Goal: Information Seeking & Learning: Learn about a topic

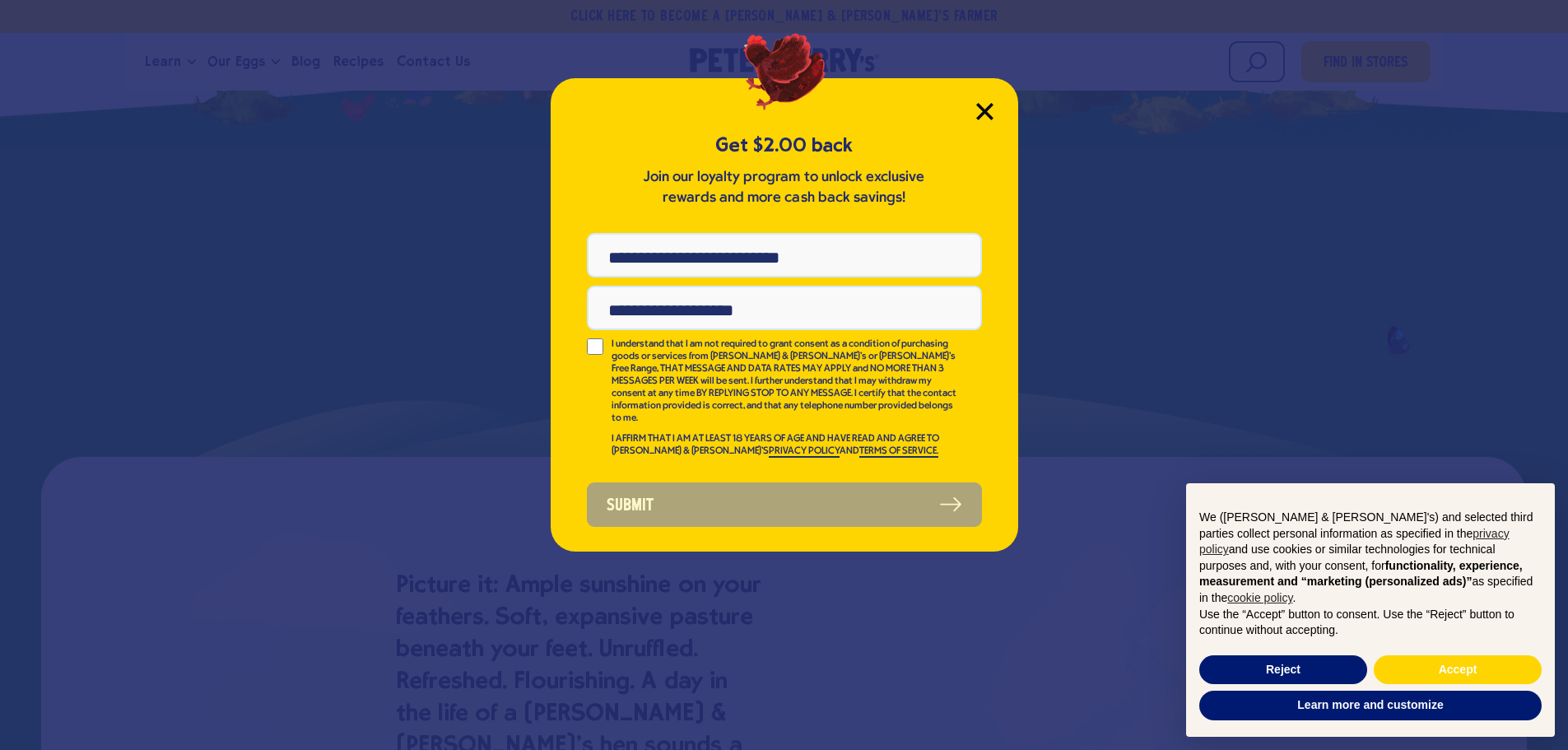
click at [982, 111] on icon "Close Modal" at bounding box center [984, 112] width 15 height 15
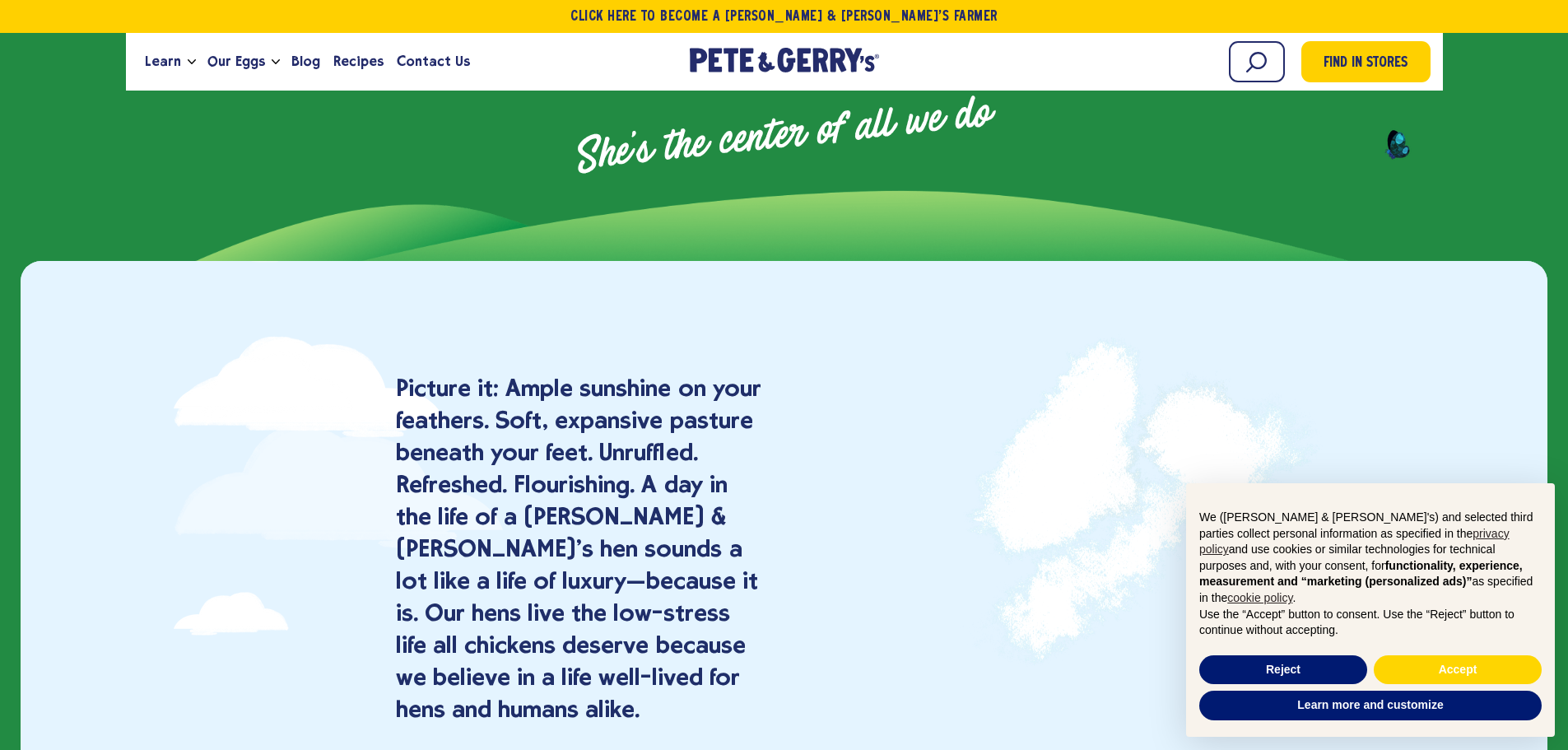
scroll to position [988, 0]
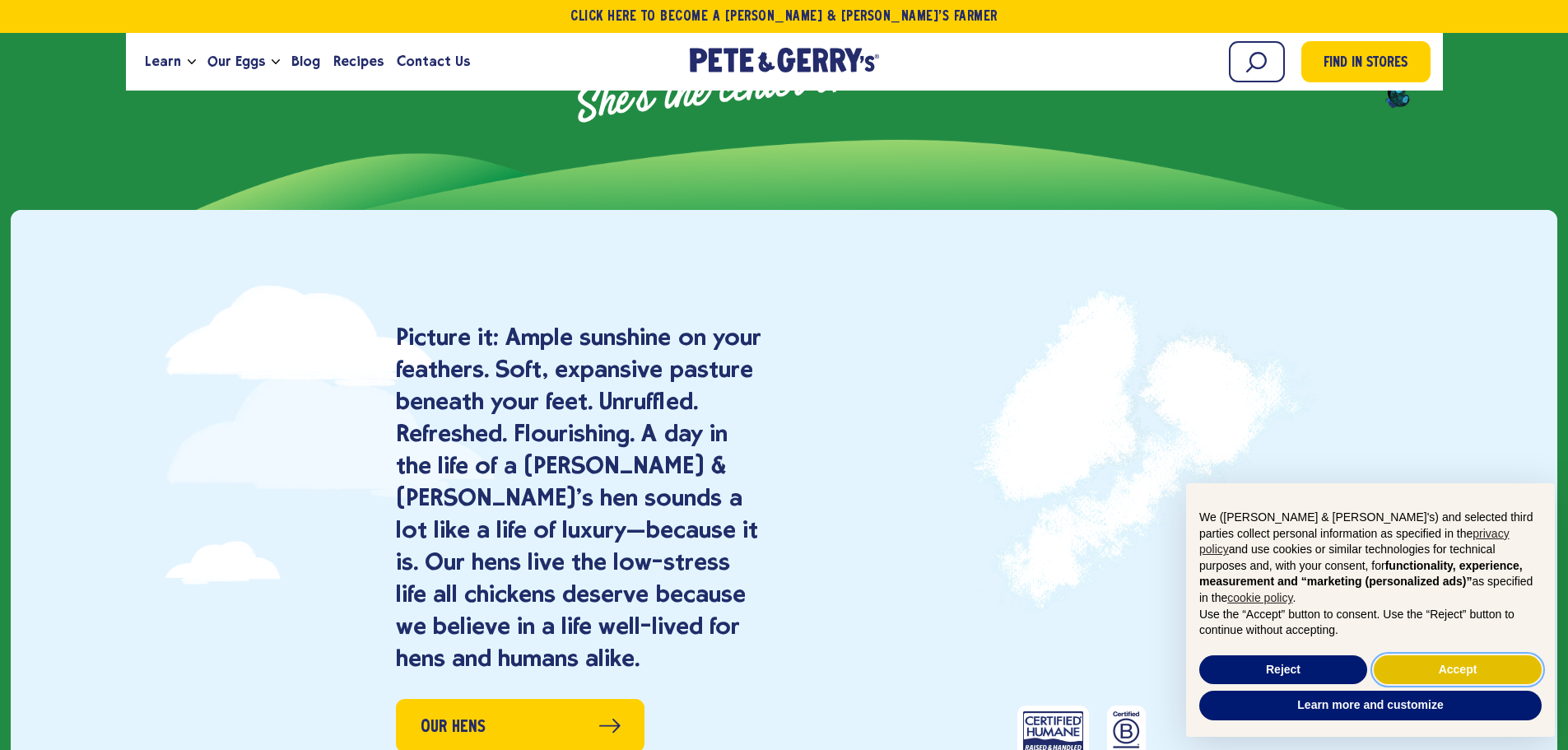
click at [1499, 666] on button "Accept" at bounding box center [1457, 670] width 168 height 30
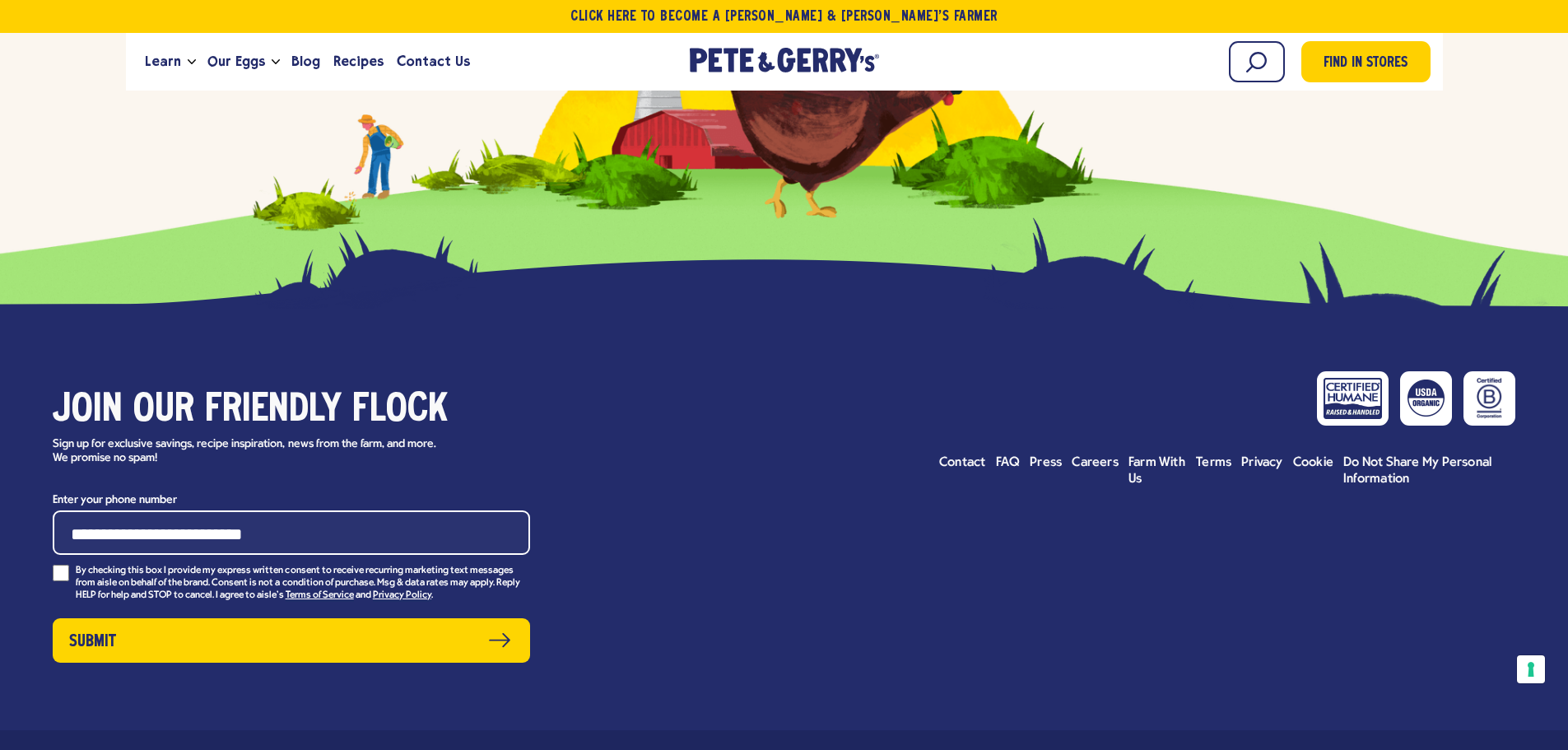
scroll to position [7670, 0]
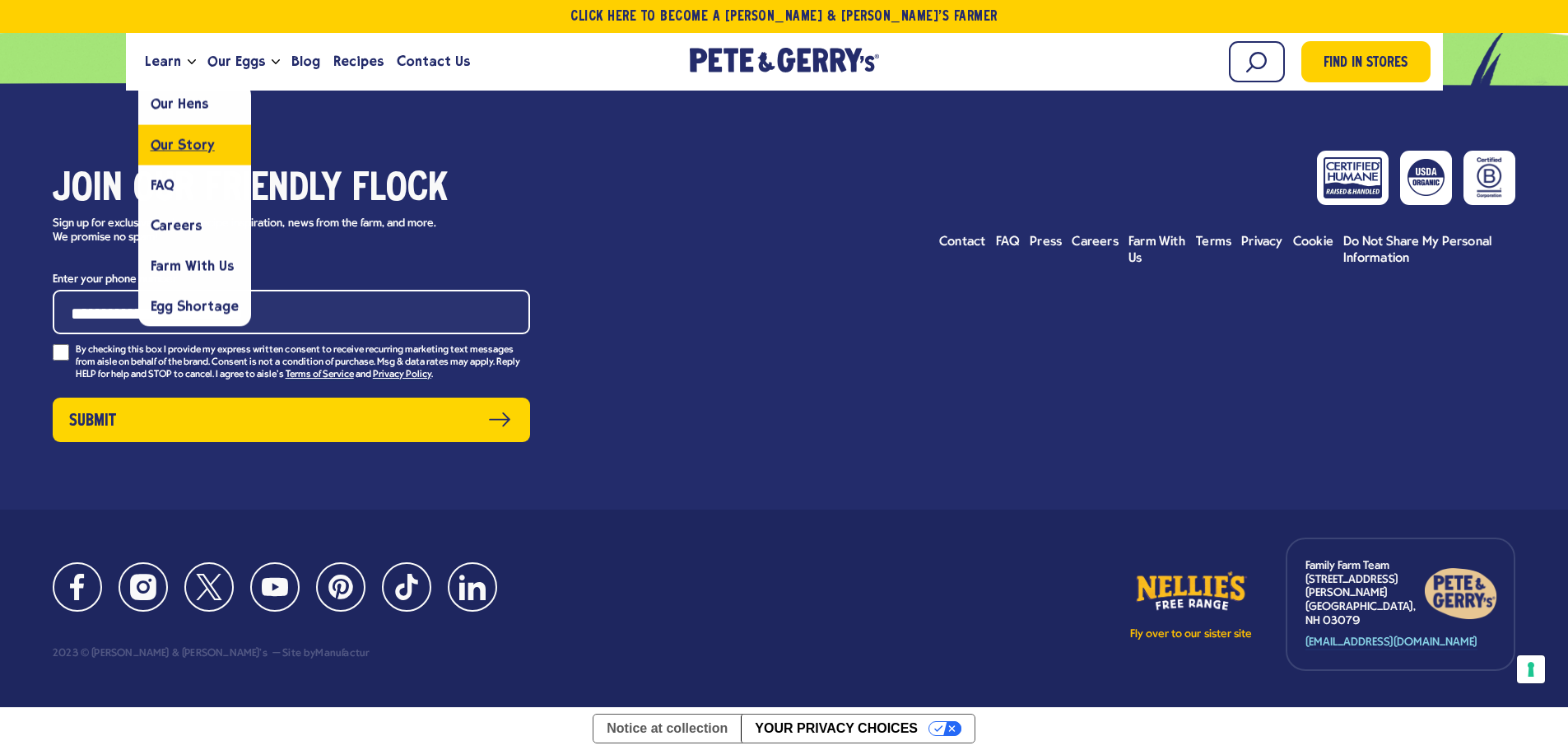
click at [170, 143] on span "Our Story" at bounding box center [183, 144] width 64 height 16
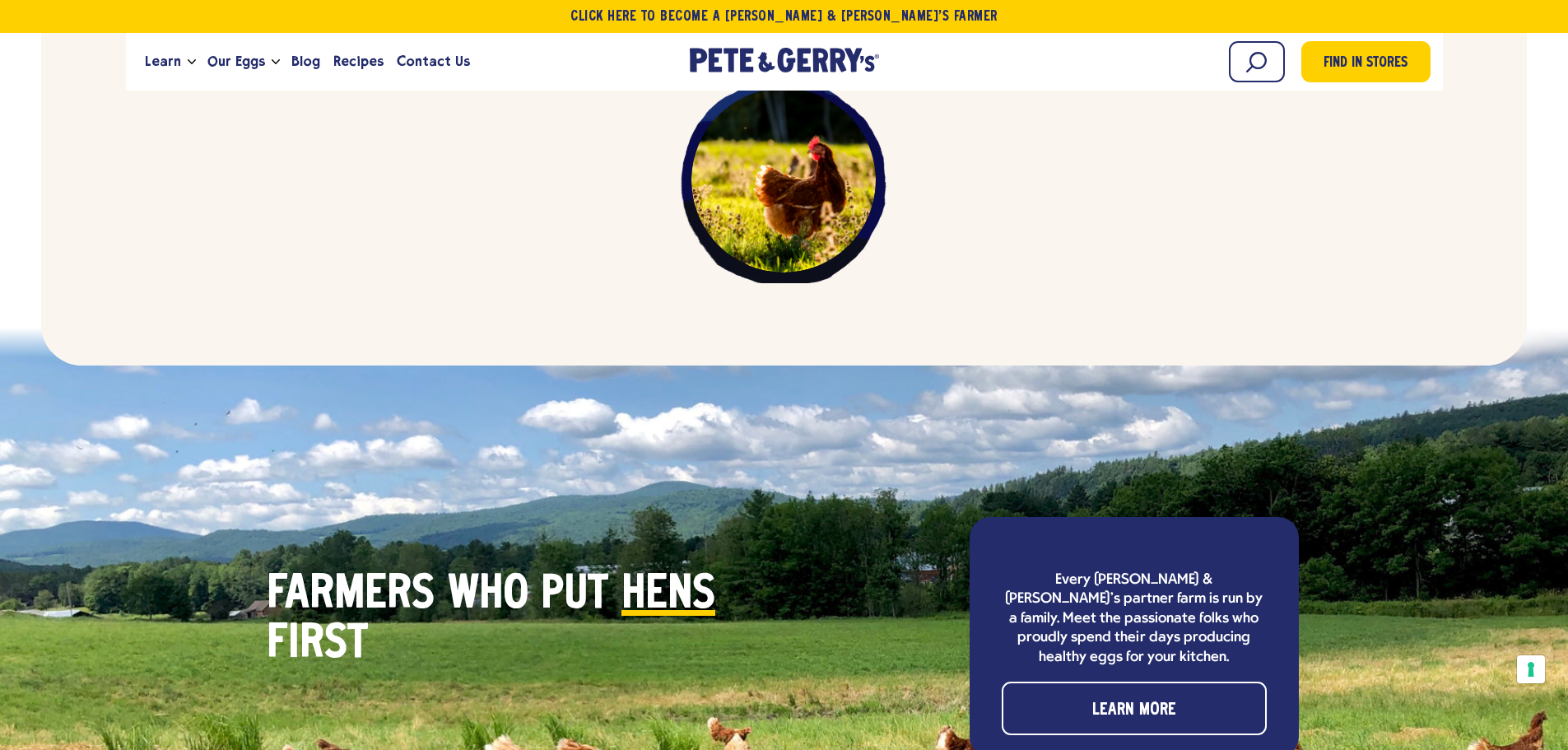
scroll to position [4644, 0]
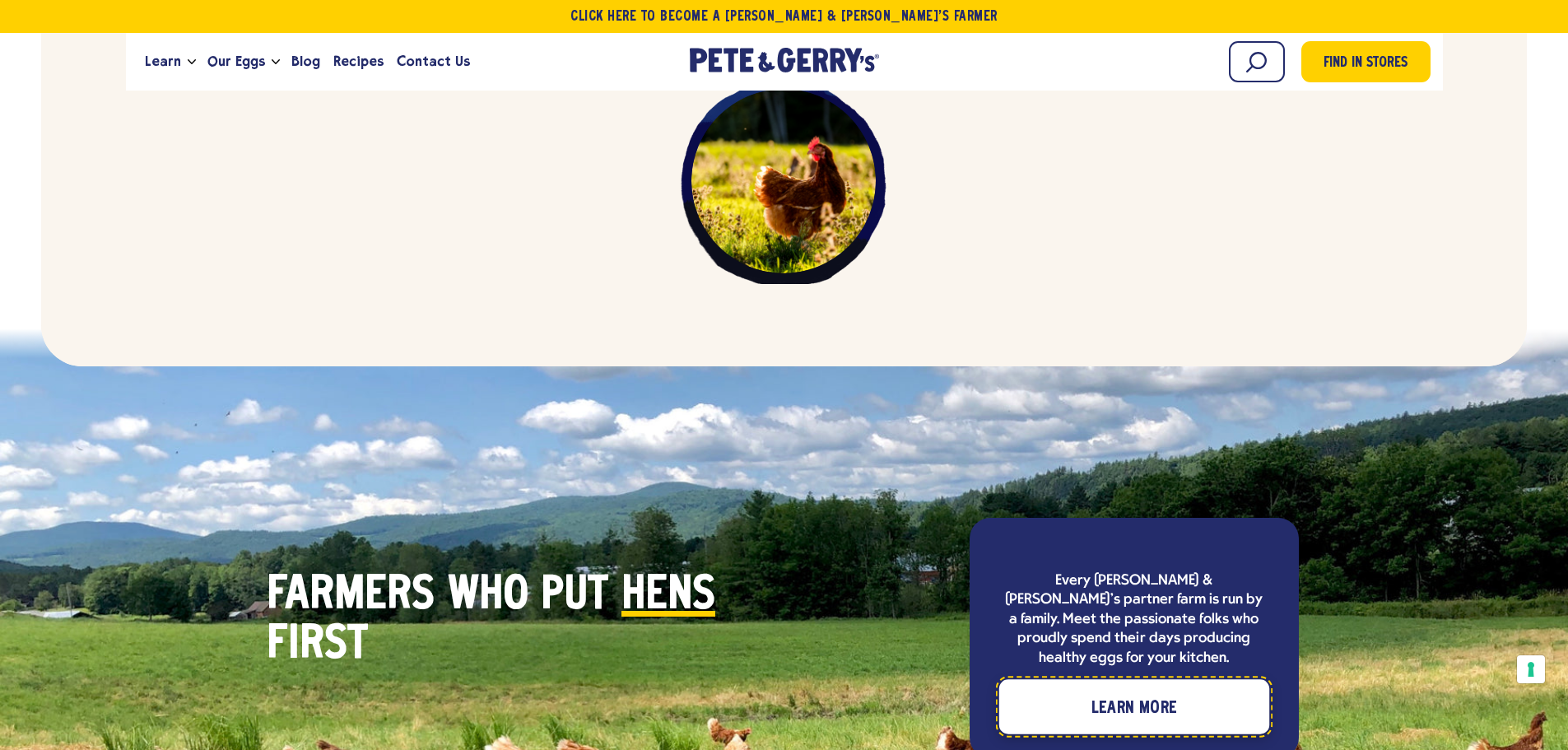
click at [1091, 679] on link "Learn More" at bounding box center [1133, 706] width 270 height 54
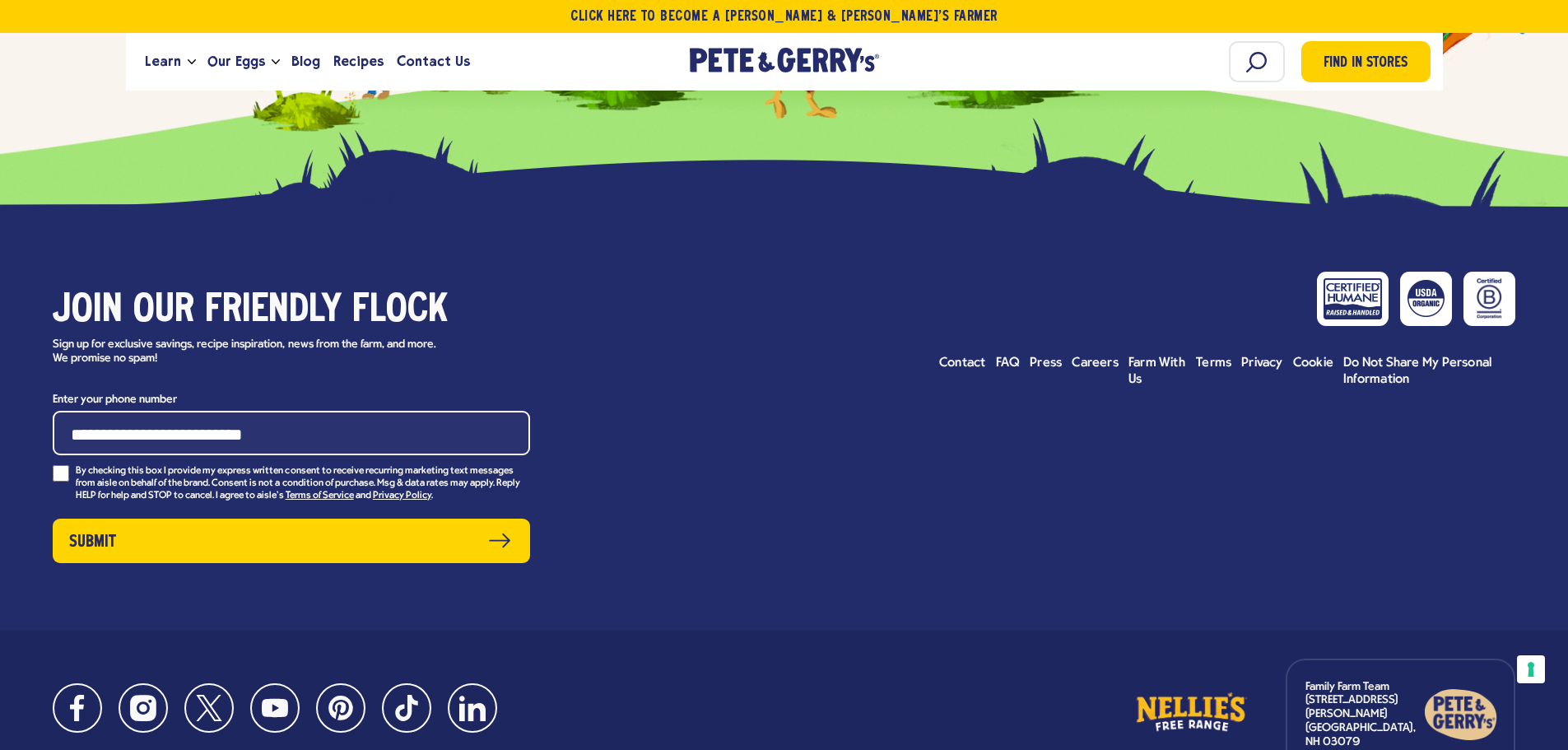
scroll to position [9303, 0]
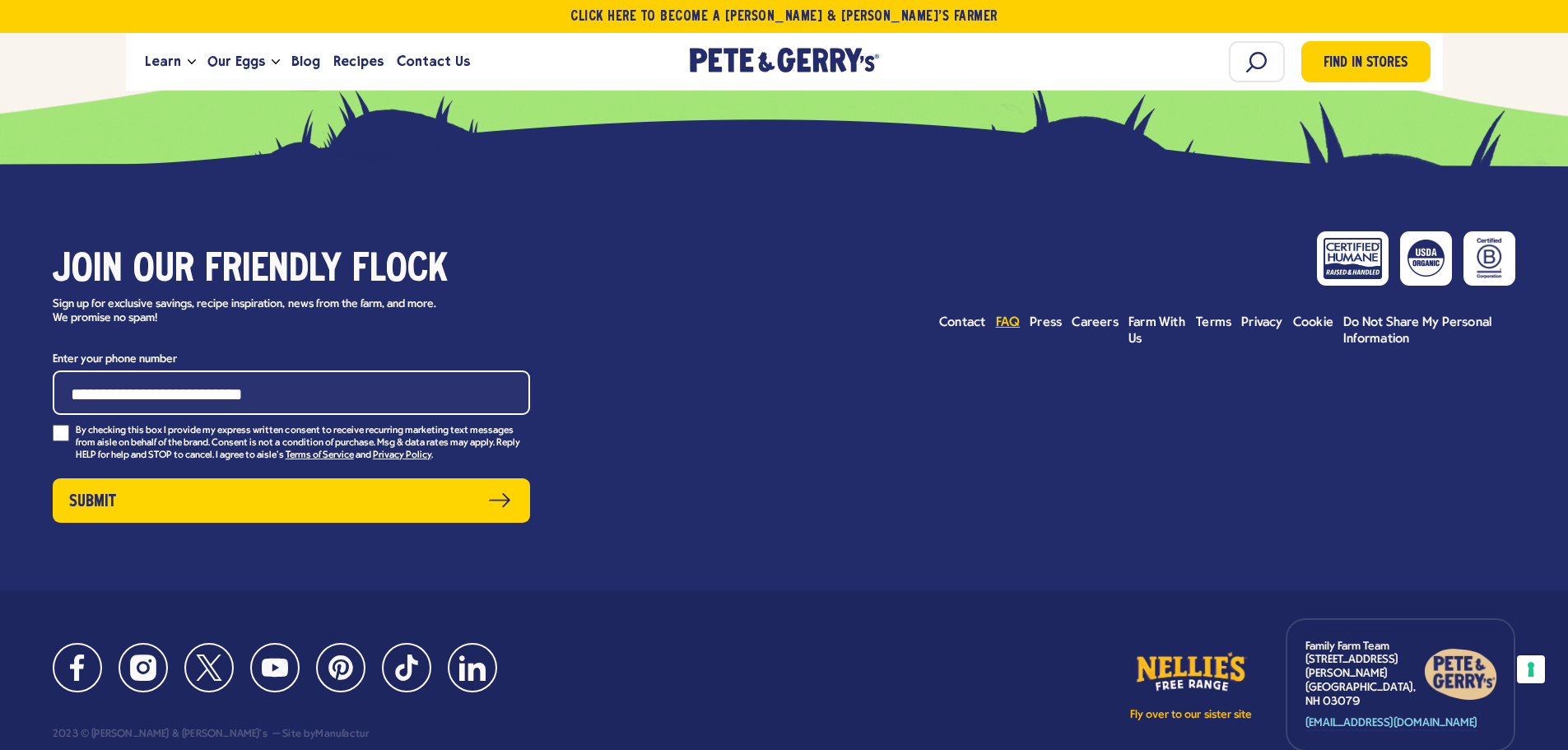
click at [1004, 329] on span "FAQ" at bounding box center [1008, 322] width 24 height 13
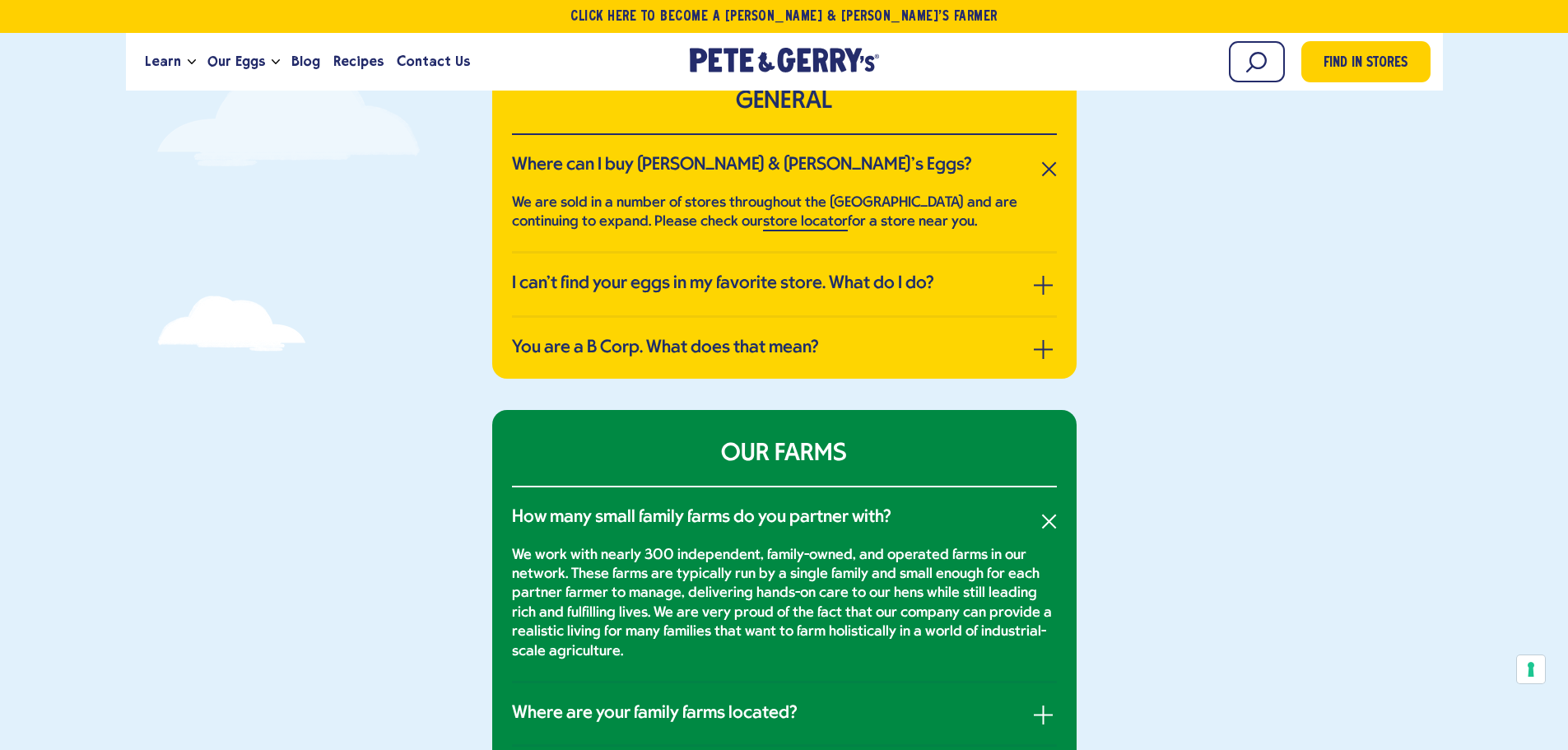
scroll to position [412, 0]
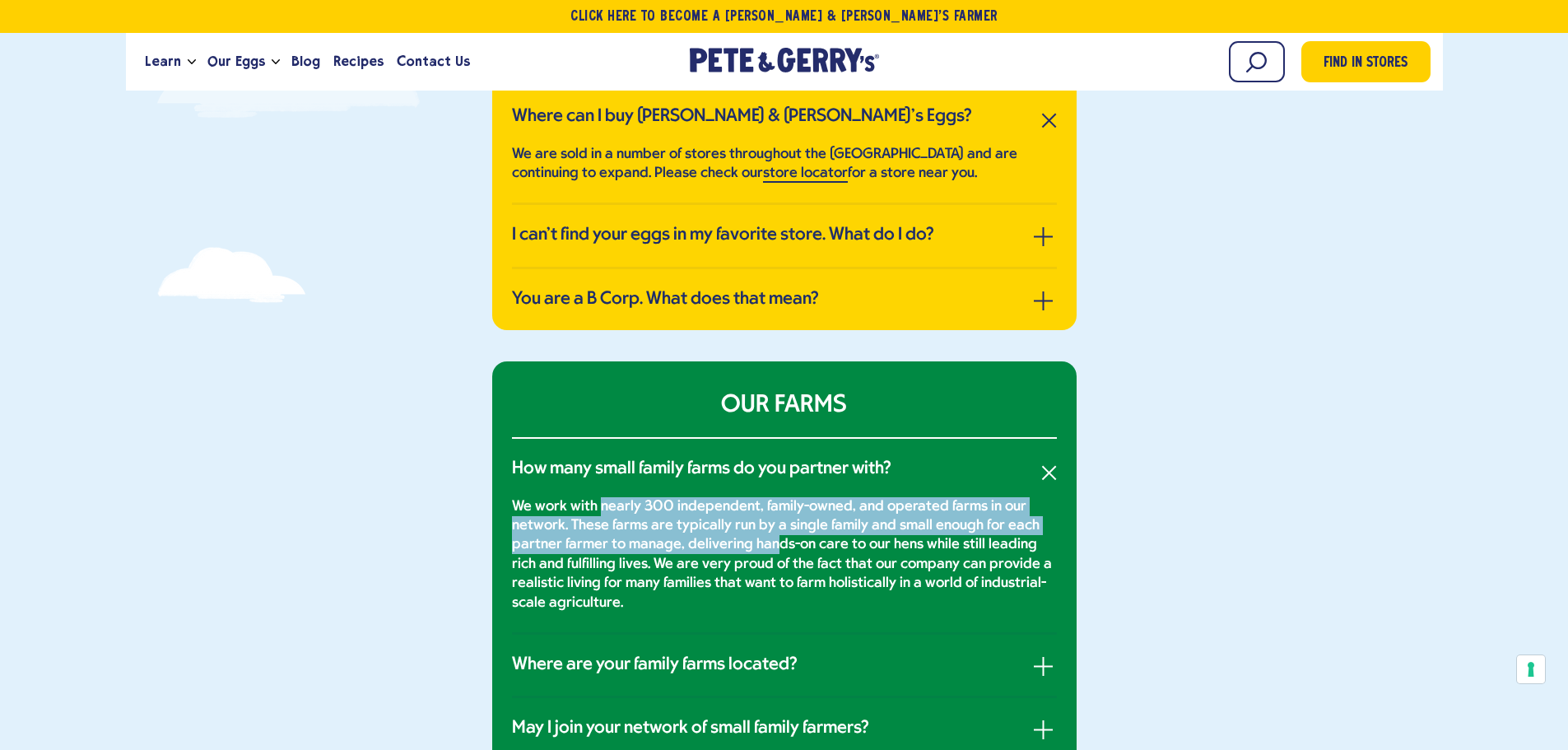
drag, startPoint x: 600, startPoint y: 505, endPoint x: 774, endPoint y: 537, distance: 176.9
click at [774, 537] on p "We work with nearly 300 independent, family-owned, and operated farms in our ne…" at bounding box center [784, 554] width 545 height 115
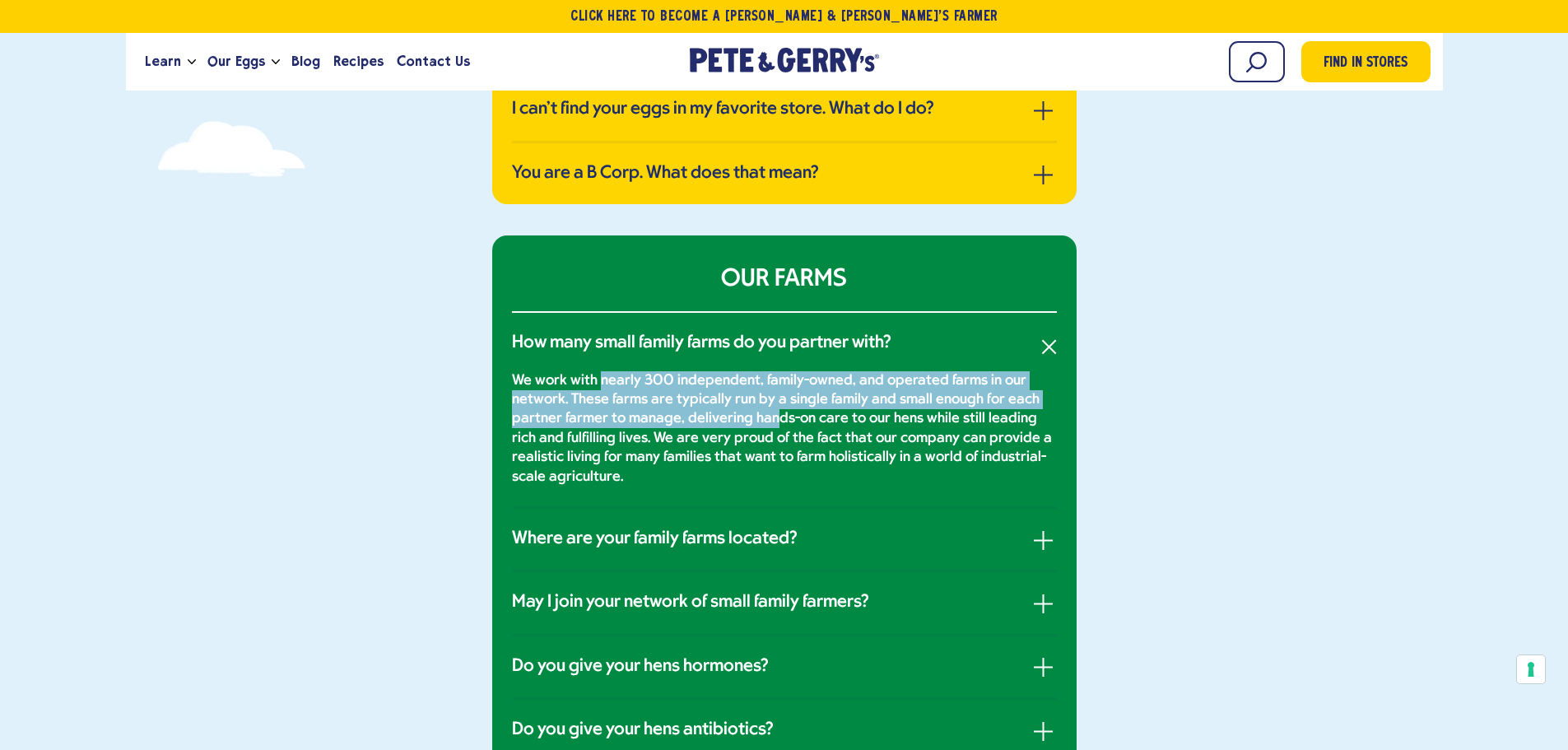
scroll to position [577, 0]
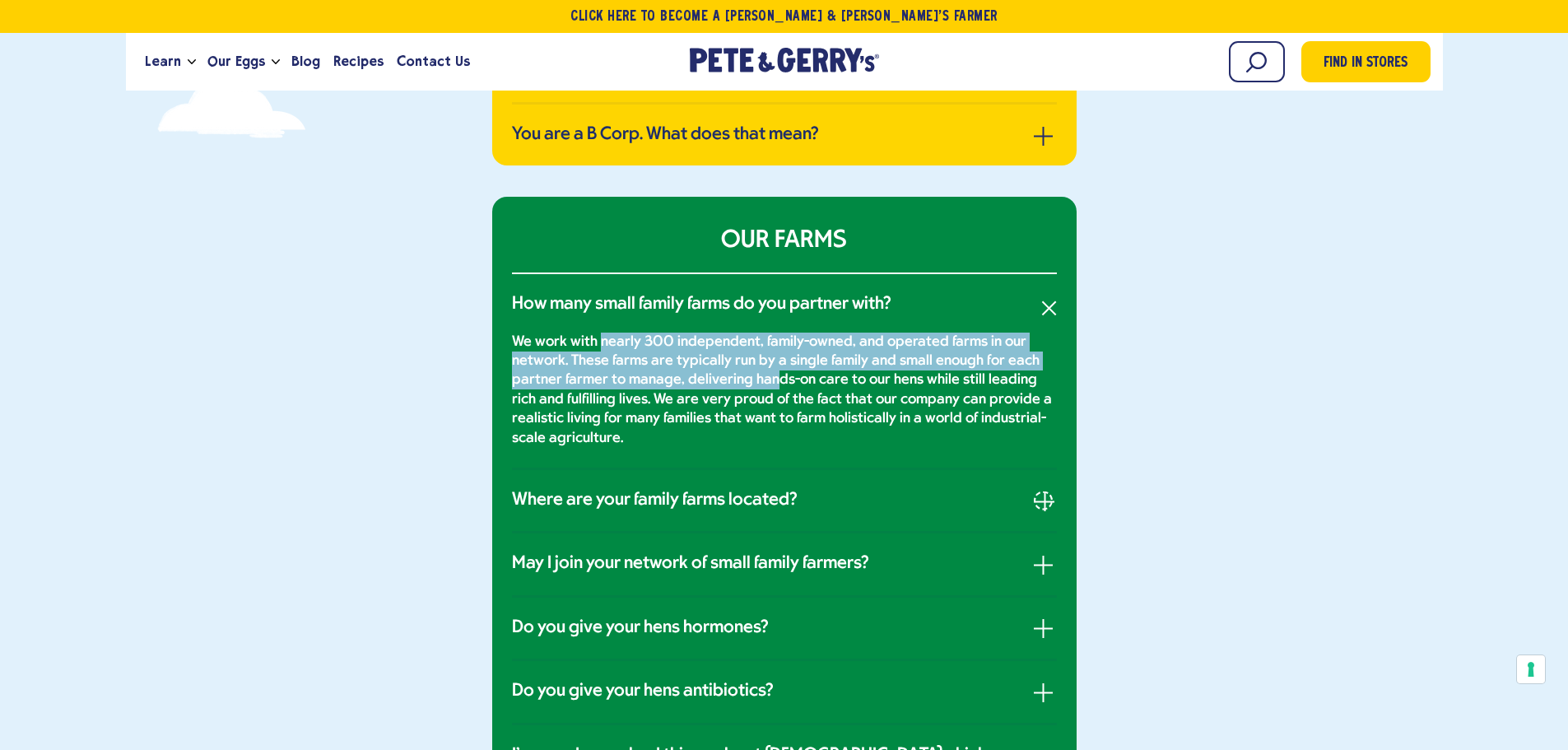
click at [1038, 499] on button "button" at bounding box center [1043, 501] width 19 height 19
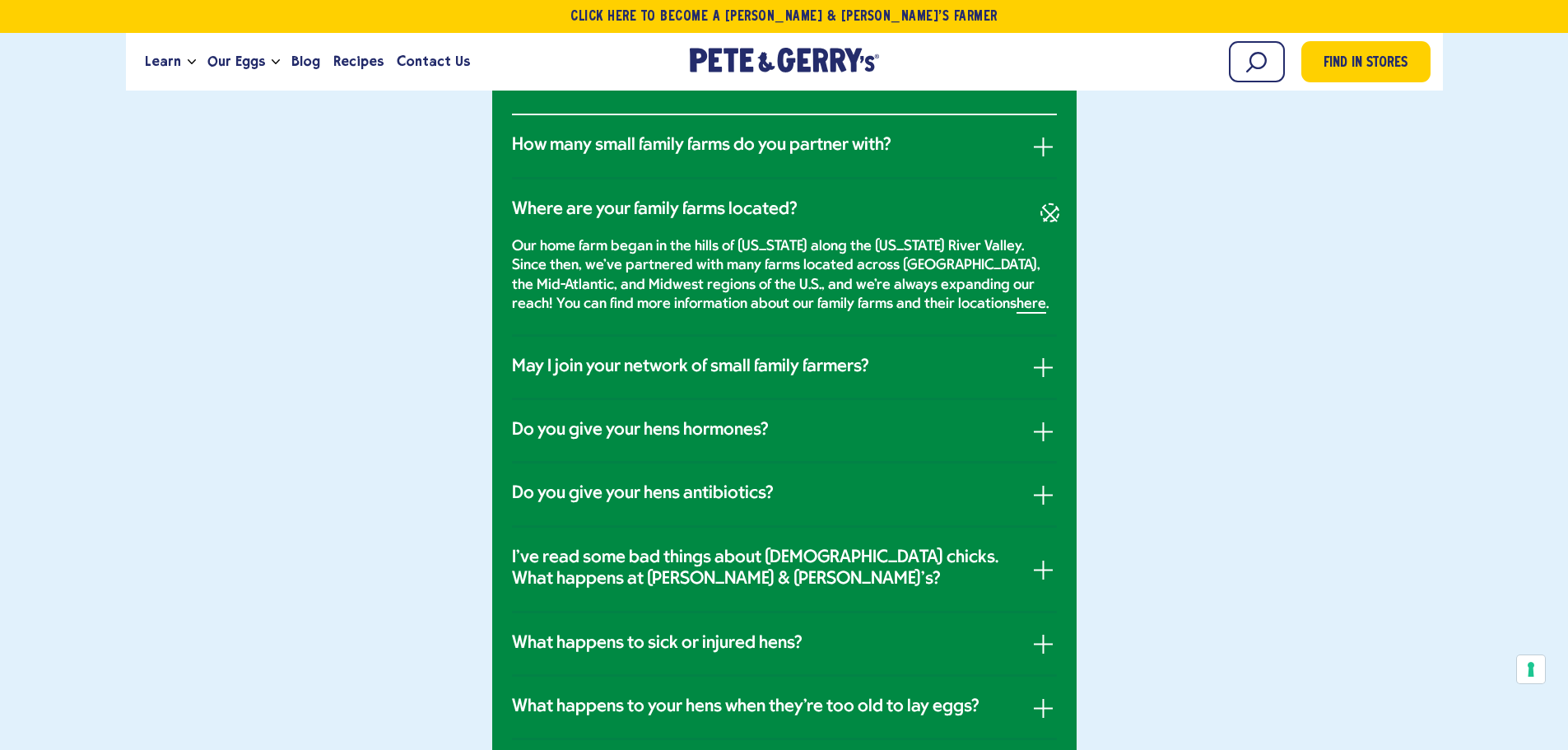
scroll to position [741, 0]
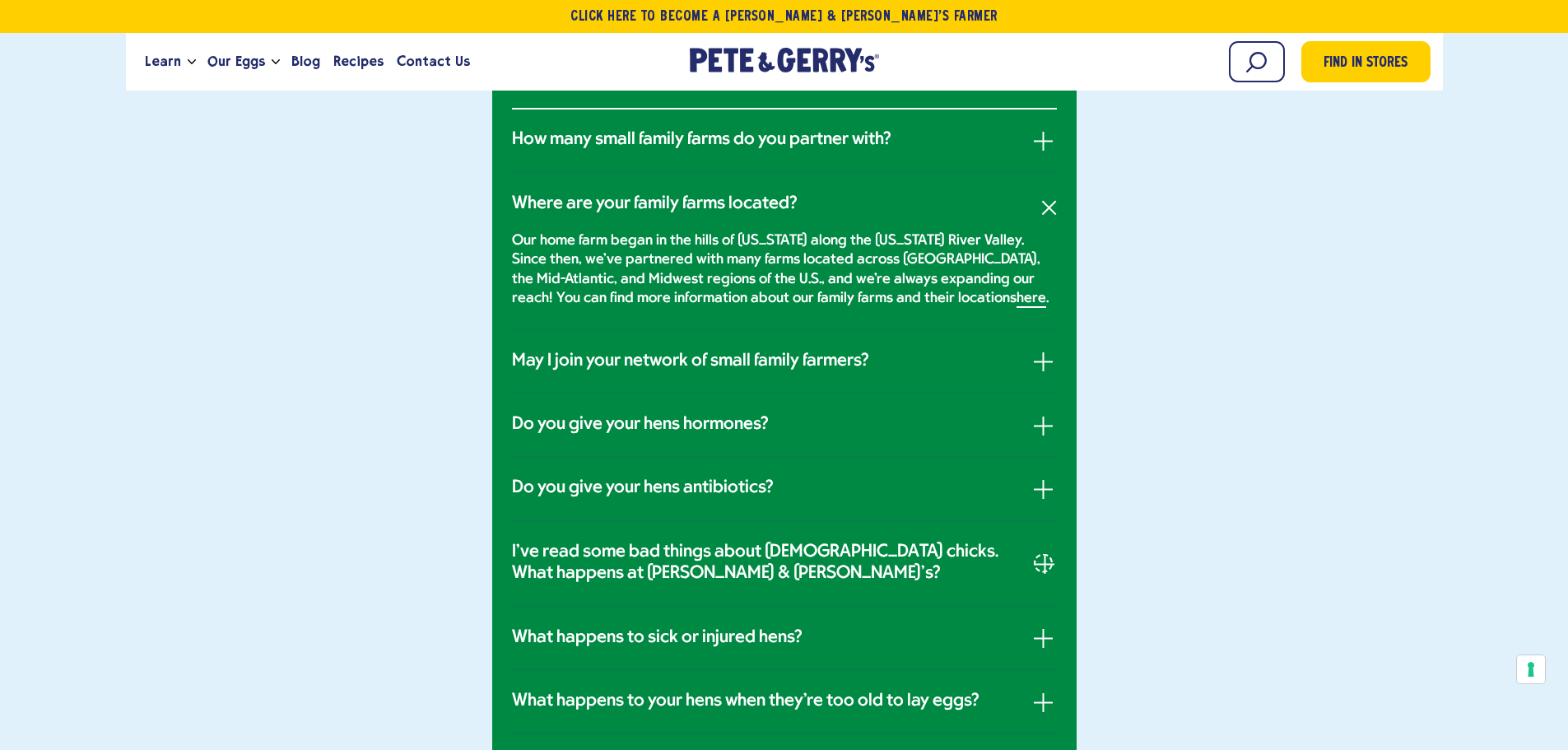
click at [1037, 560] on button "button" at bounding box center [1043, 563] width 19 height 19
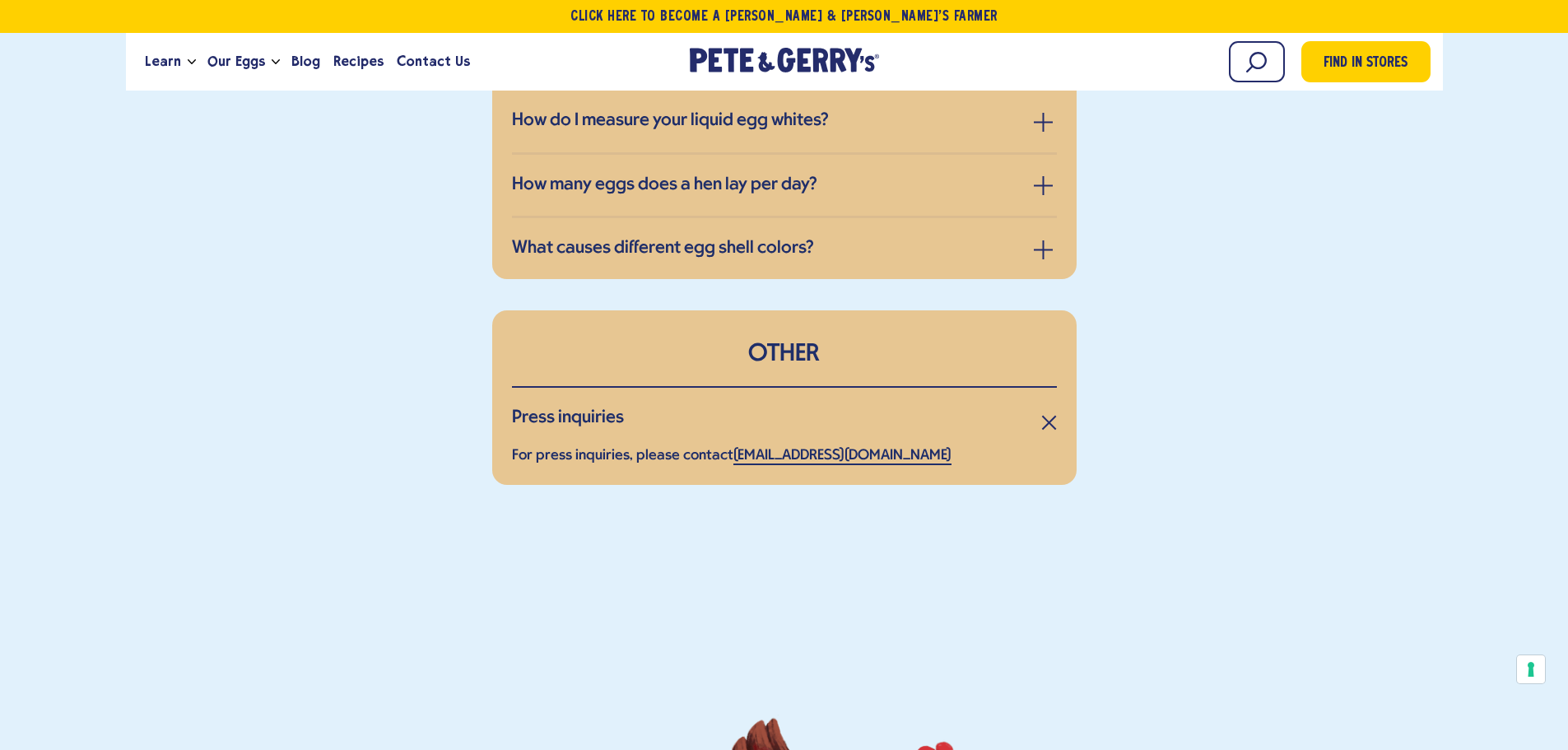
scroll to position [3622, 0]
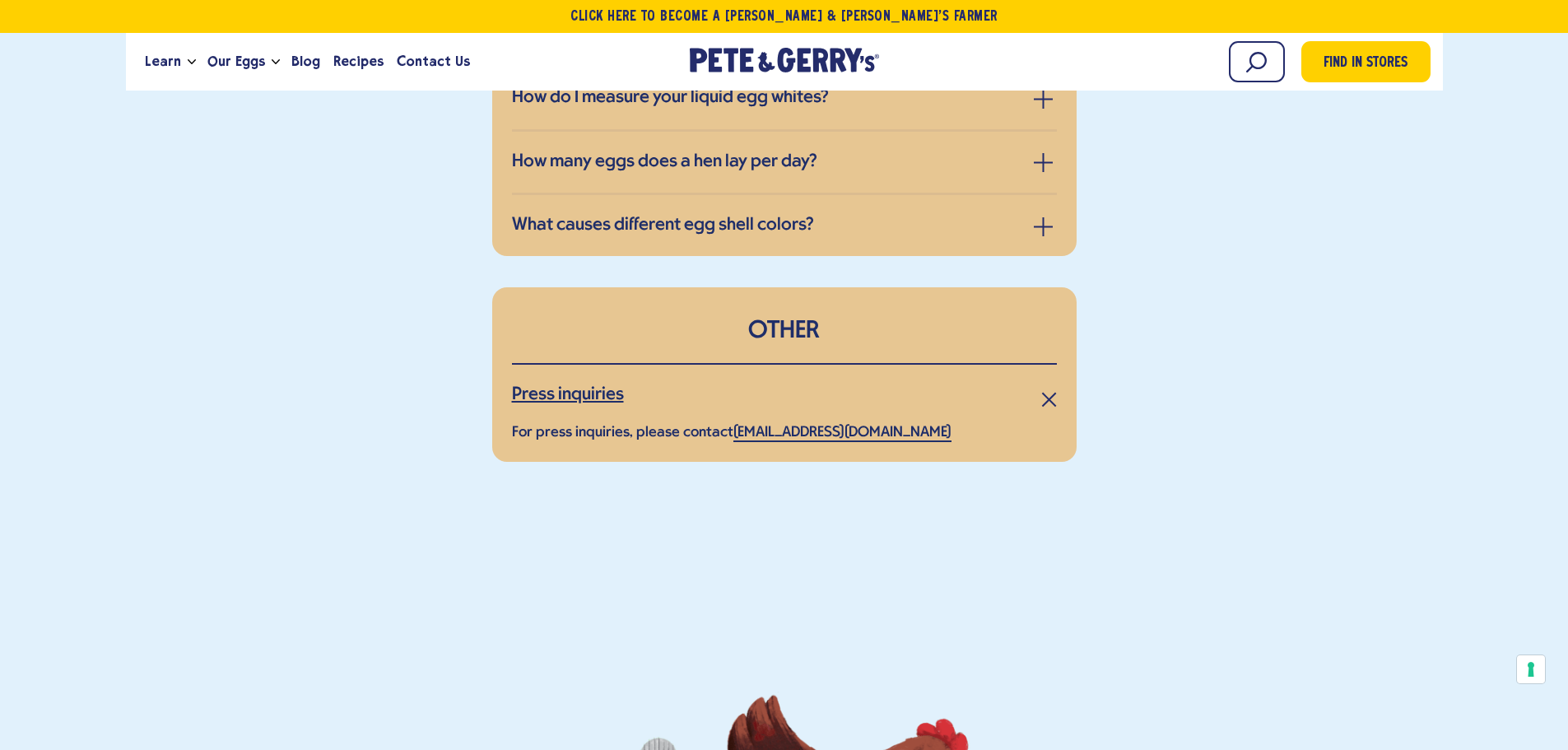
click at [582, 384] on h3 "Press inquiries" at bounding box center [567, 395] width 112 height 22
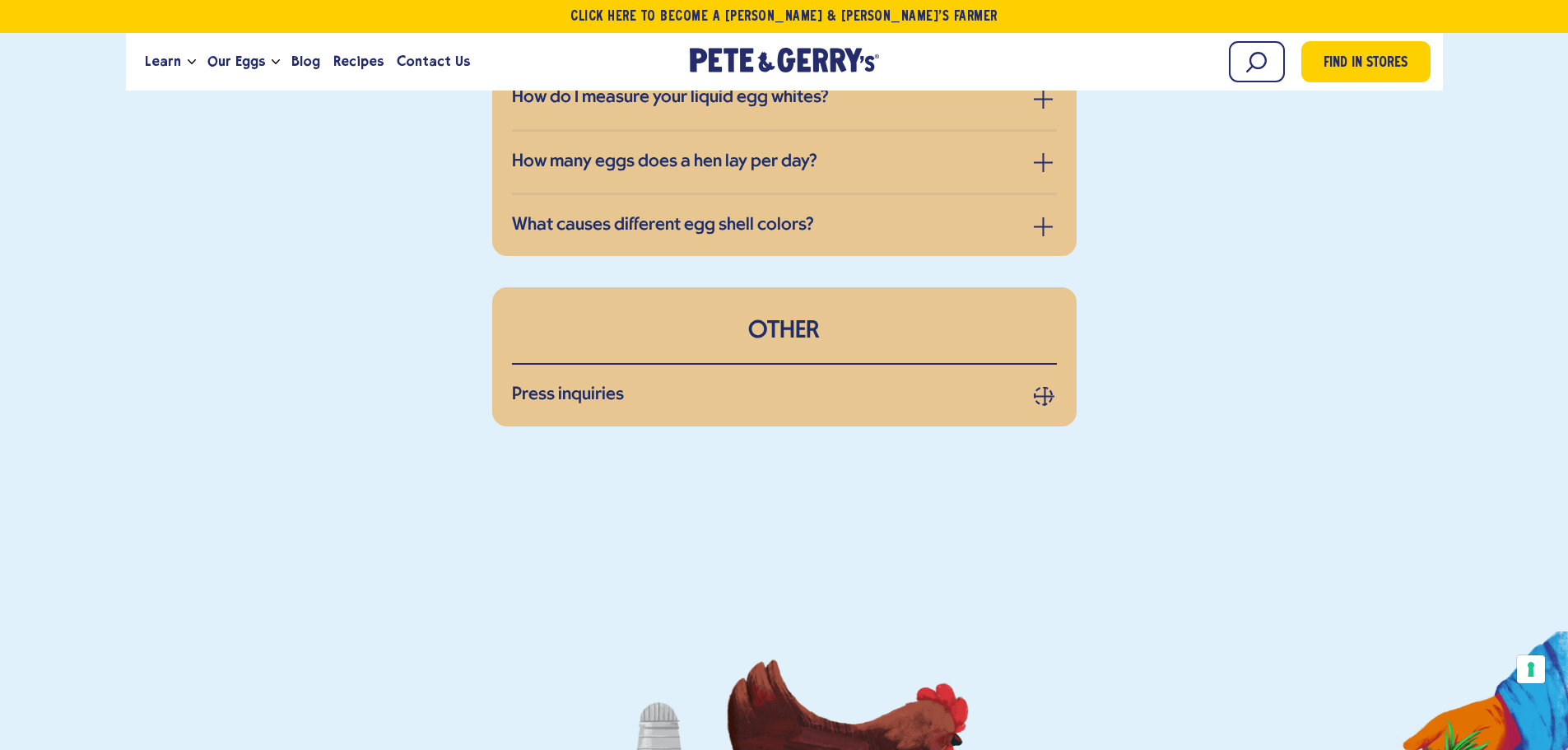
click at [1043, 387] on span "button" at bounding box center [1044, 397] width 2 height 19
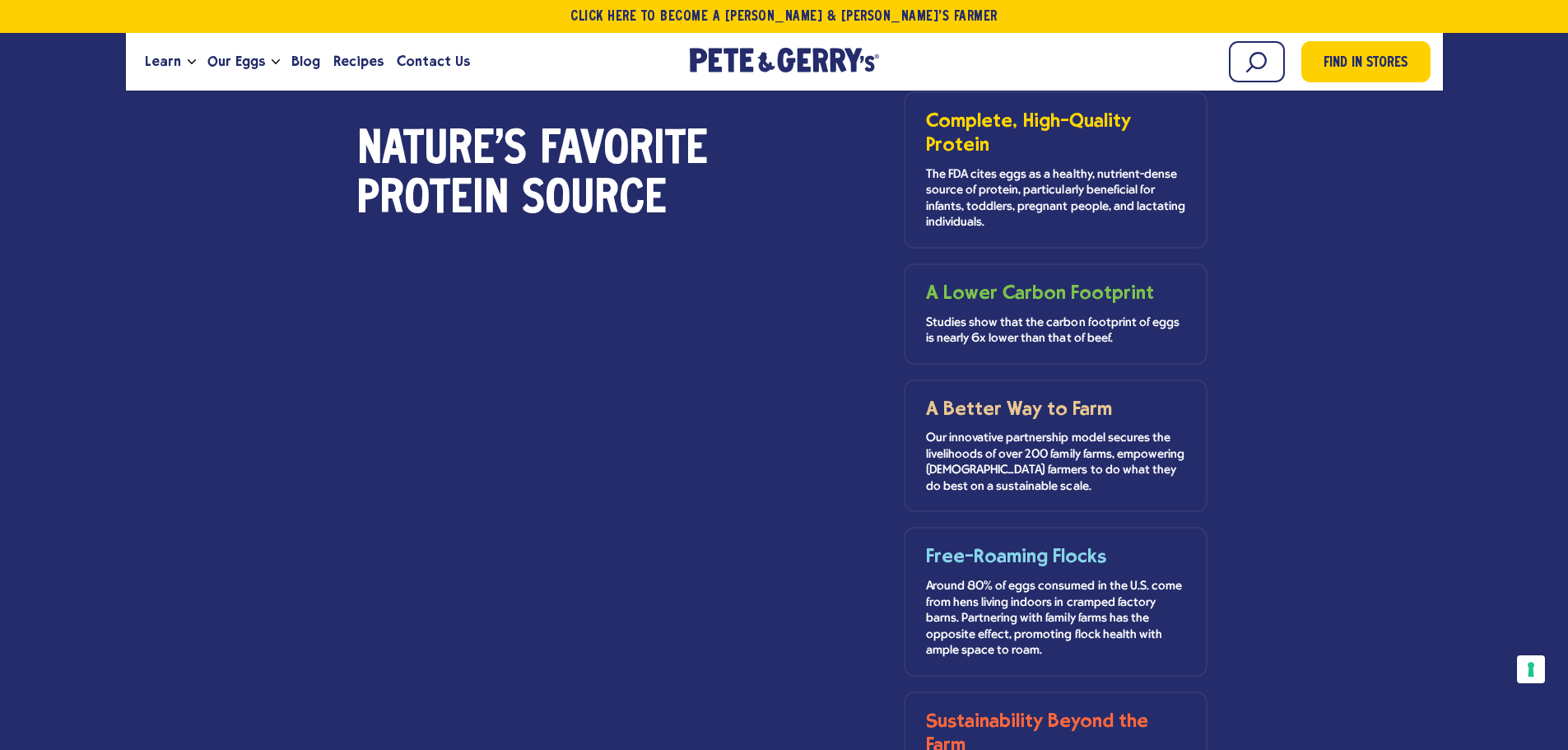
scroll to position [1564, 0]
